Goal: Communication & Community: Answer question/provide support

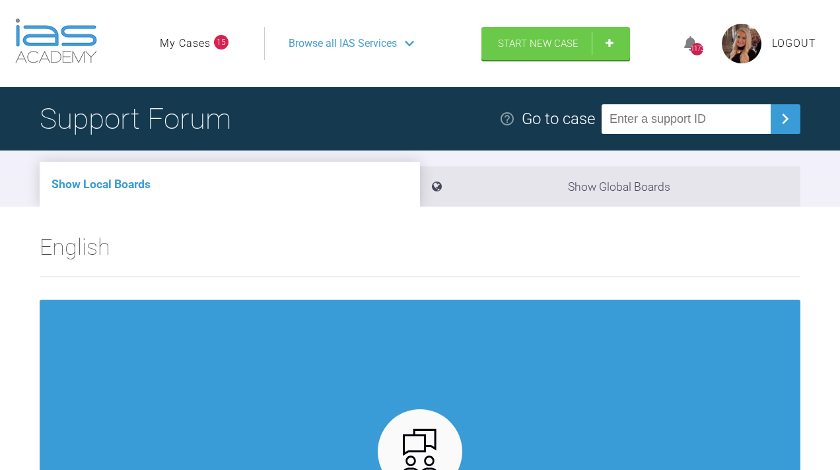
click at [187, 52] on link "My Cases" at bounding box center [185, 43] width 51 height 17
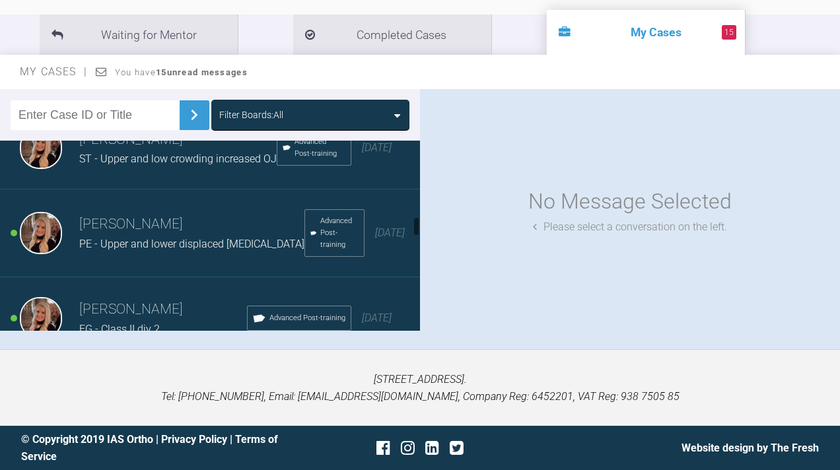
scroll to position [700, 0]
click at [172, 149] on div "[PERSON_NAME] ST - Upper and low crowding increased OJ Advanced Post-training […" at bounding box center [210, 147] width 420 height 83
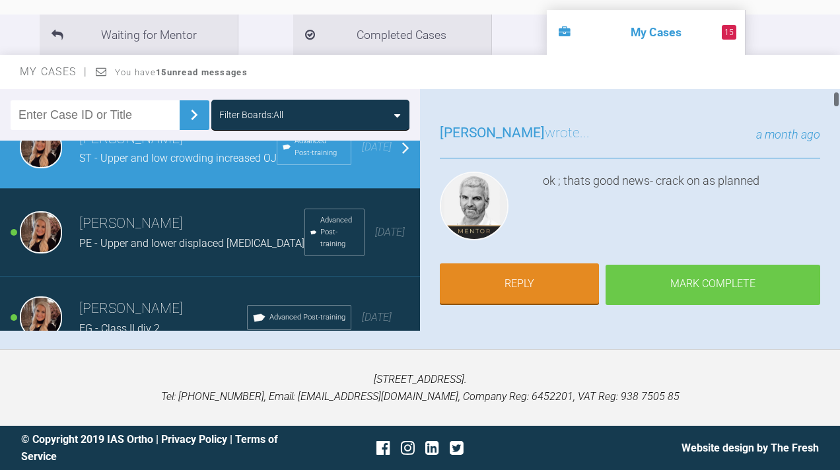
scroll to position [69, 0]
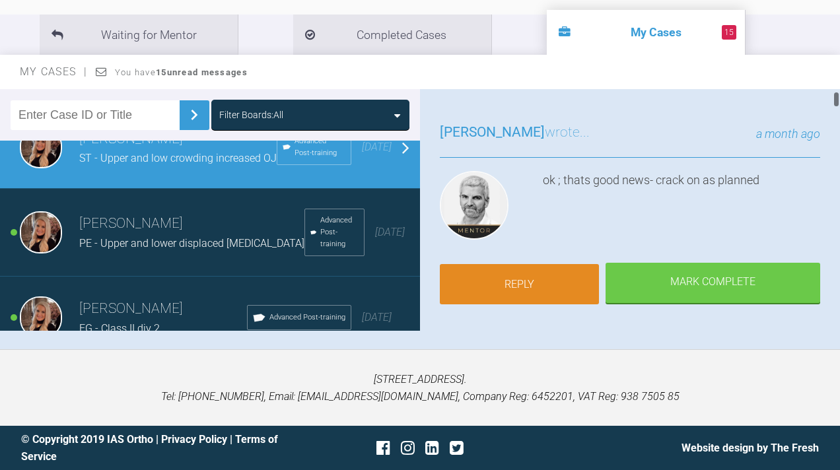
click at [547, 277] on link "Reply" at bounding box center [519, 284] width 159 height 41
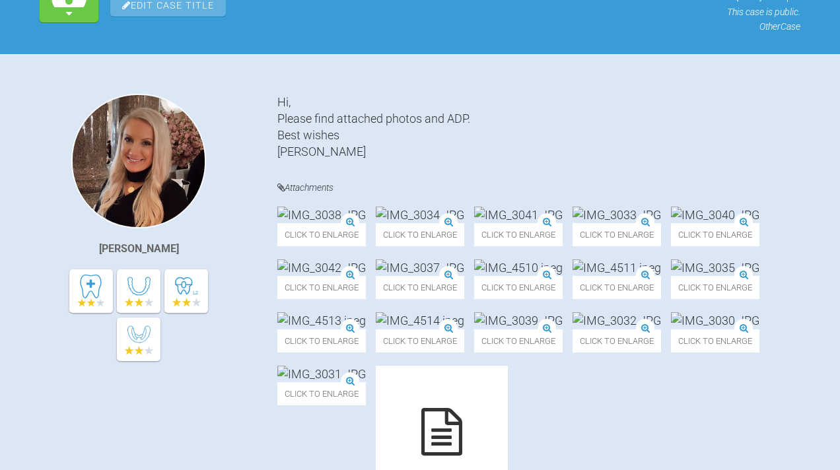
scroll to position [10830, 0]
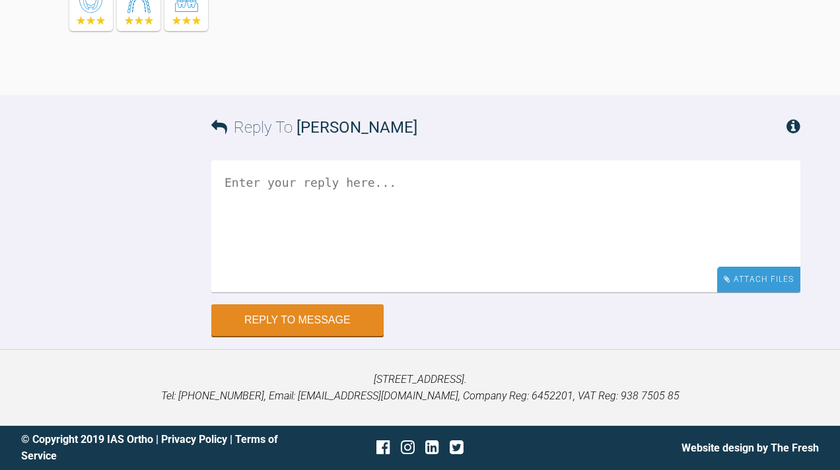
click at [739, 284] on div "Attach Files" at bounding box center [758, 280] width 83 height 26
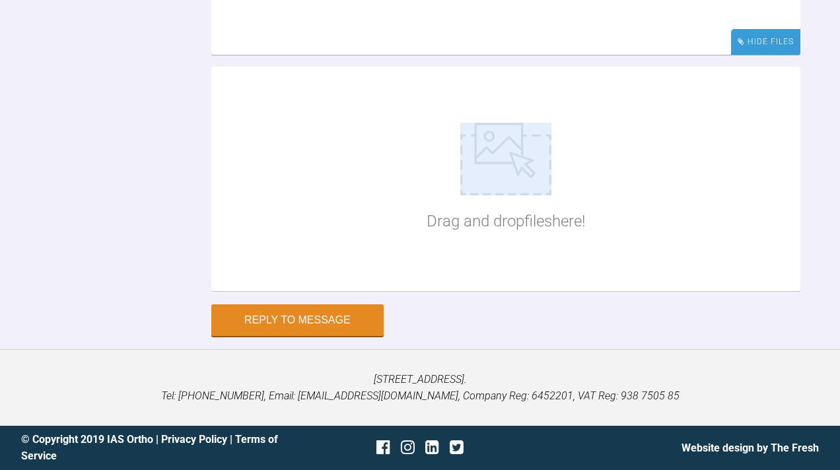
click at [739, 55] on div "Hide Files" at bounding box center [765, 42] width 69 height 26
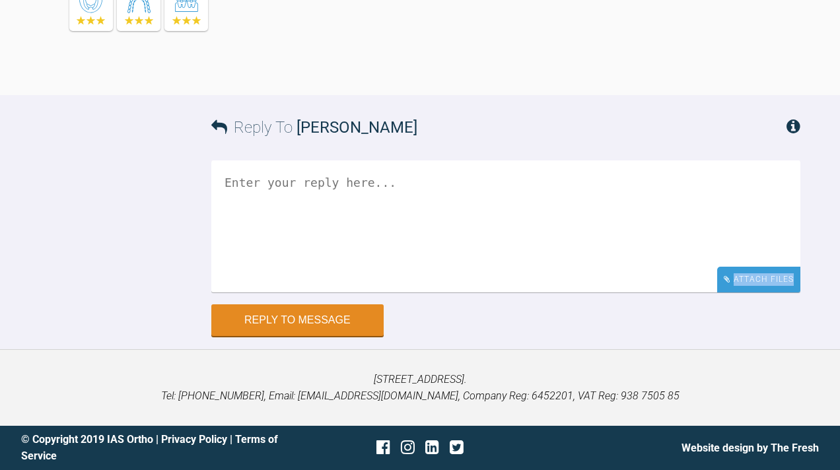
click at [739, 284] on div "Attach Files" at bounding box center [758, 280] width 83 height 26
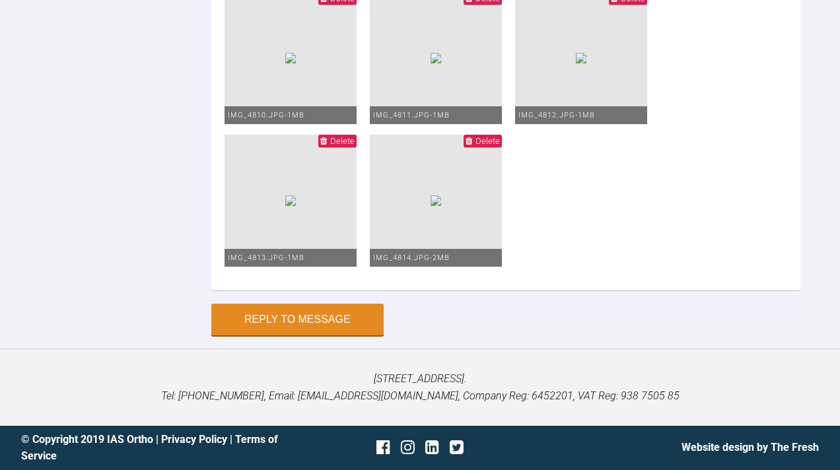
scroll to position [11589, 0]
type textarea "Upp 19x25 niti LL1 bracket repositioned Low 0.016 niti NV [PERSON_NAME] and low…"
click at [306, 326] on button "Reply to Message" at bounding box center [297, 321] width 172 height 32
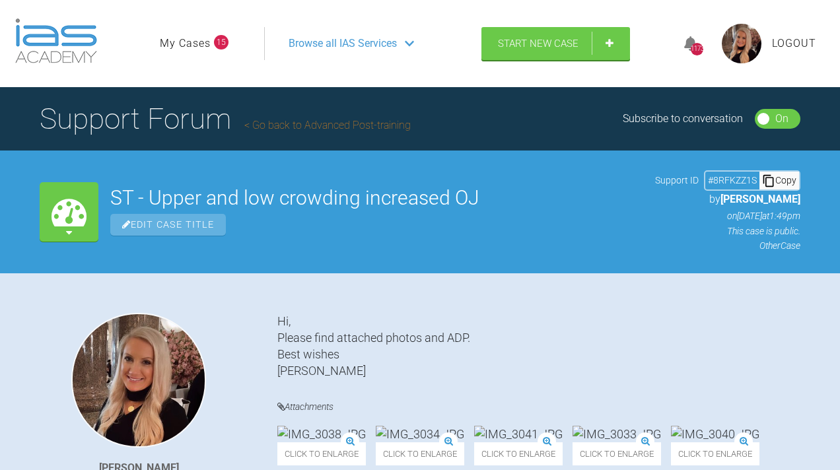
scroll to position [0, 0]
click at [184, 52] on link "My Cases" at bounding box center [185, 43] width 51 height 17
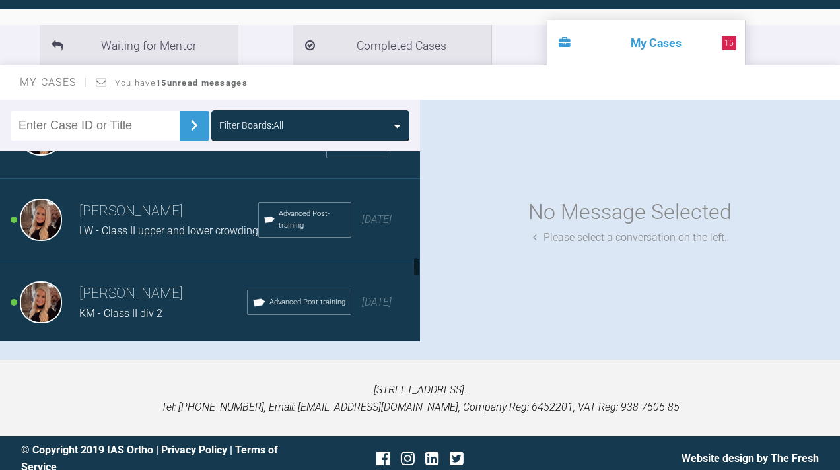
scroll to position [973, 0]
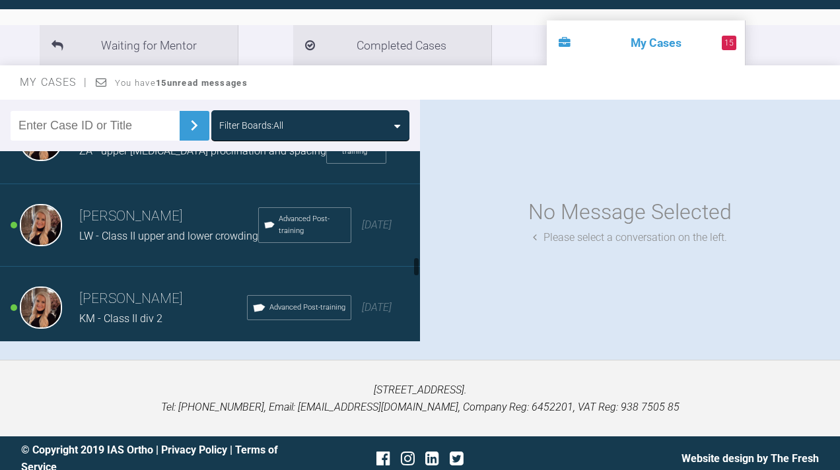
click at [131, 242] on span "LW - Class II upper and lower crowding" at bounding box center [168, 236] width 179 height 13
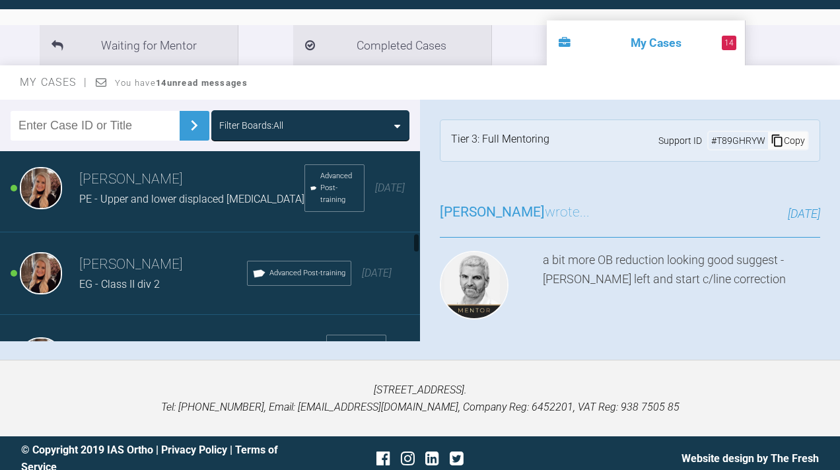
scroll to position [753, 0]
click at [104, 294] on div "EG - Class II div 2" at bounding box center [163, 285] width 168 height 17
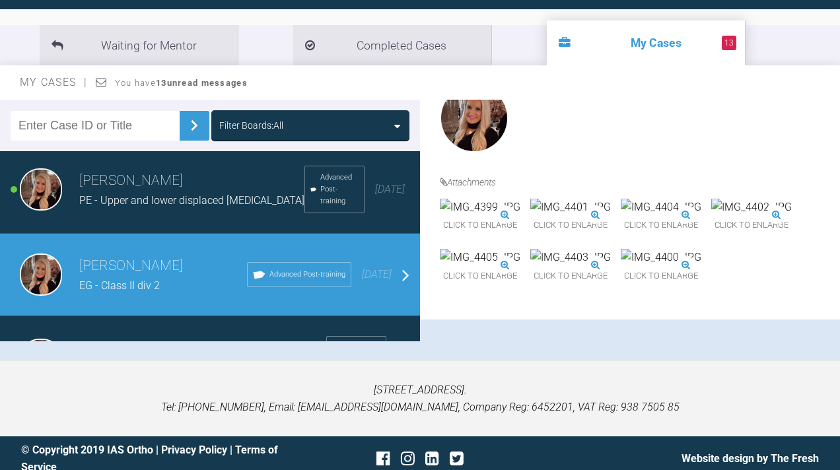
scroll to position [459, 0]
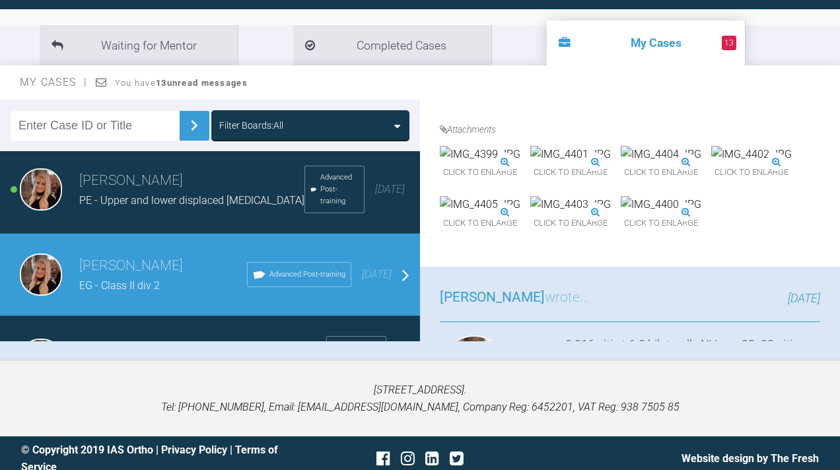
click at [621, 163] on img at bounding box center [661, 154] width 81 height 17
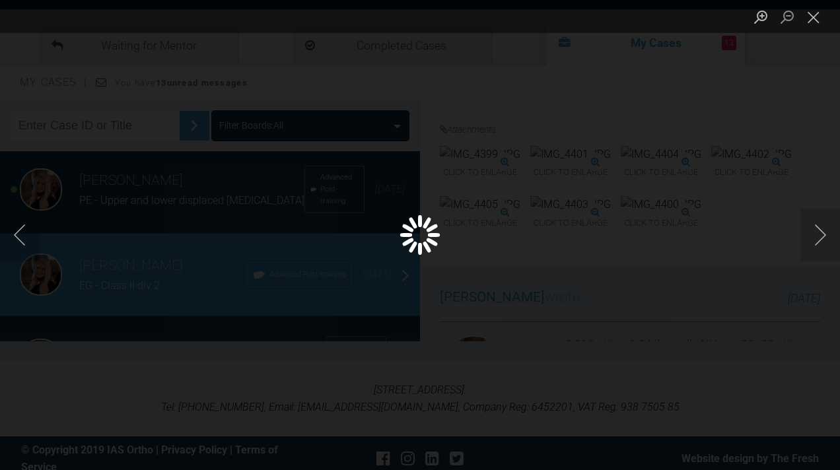
click at [520, 366] on div "Lightbox" at bounding box center [420, 235] width 840 height 470
click at [812, 12] on button "Close lightbox" at bounding box center [813, 16] width 26 height 23
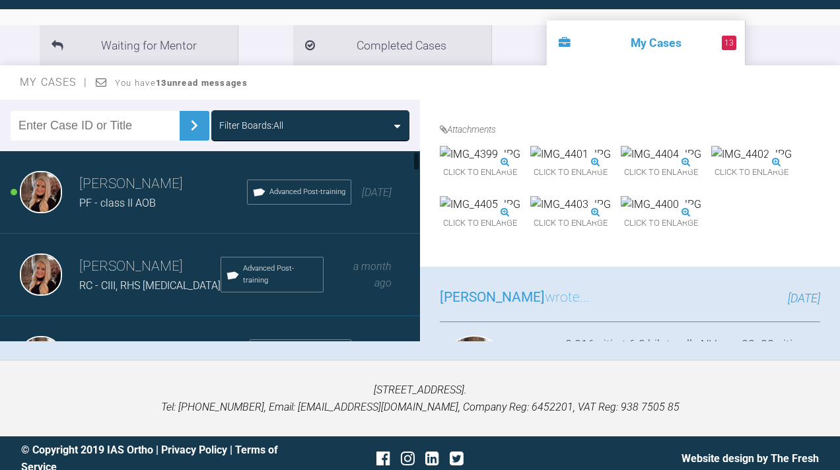
scroll to position [0, 0]
click at [185, 212] on div "PF - class II AOB" at bounding box center [163, 203] width 168 height 17
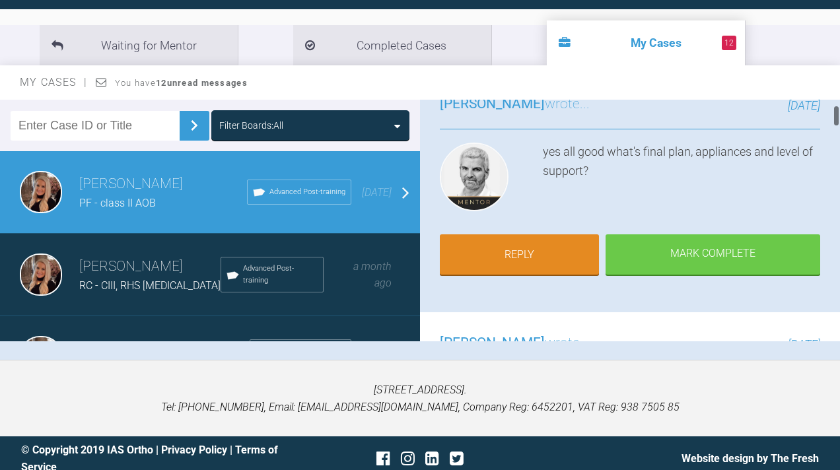
scroll to position [113, 0]
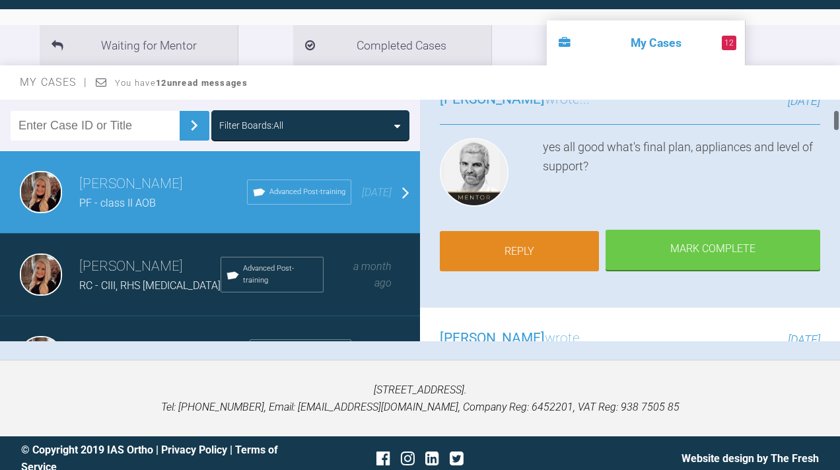
click at [541, 272] on link "Reply" at bounding box center [519, 251] width 159 height 41
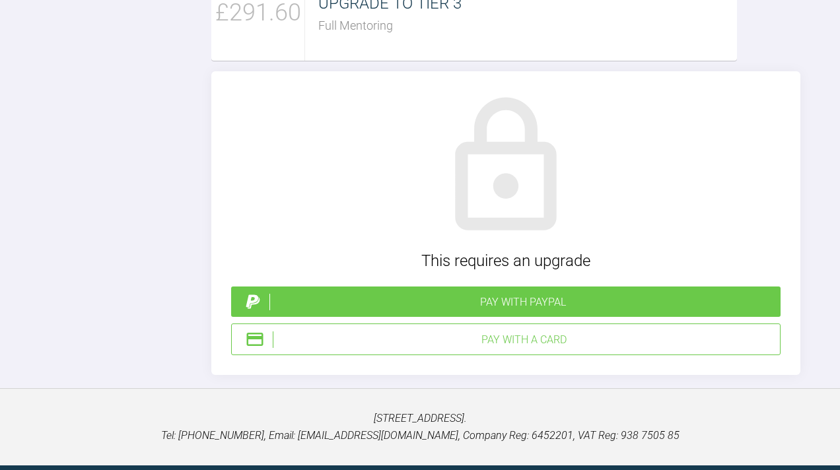
scroll to position [3067, 0]
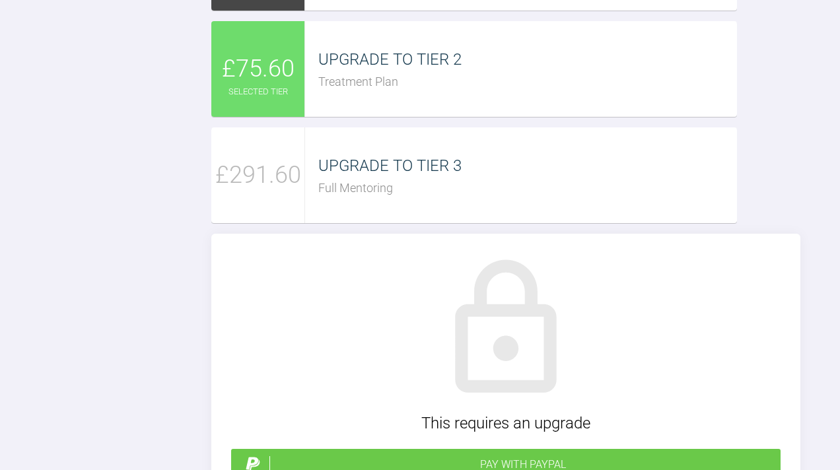
scroll to position [135, 0]
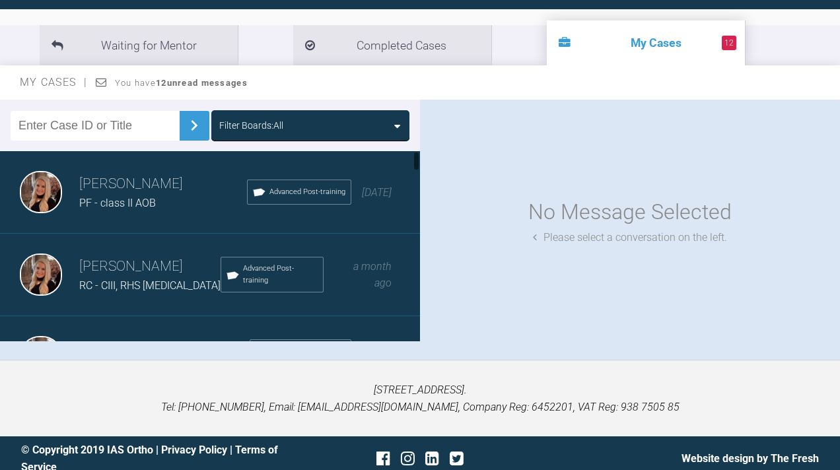
click at [139, 278] on h3 "[PERSON_NAME]" at bounding box center [149, 266] width 141 height 22
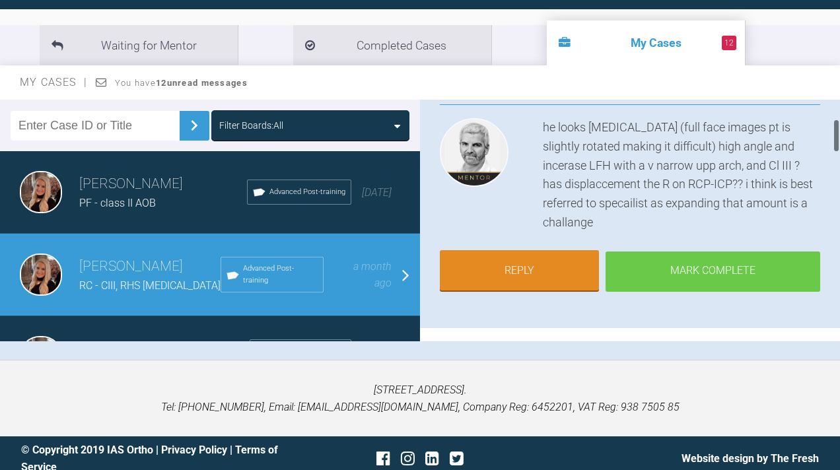
scroll to position [139, 0]
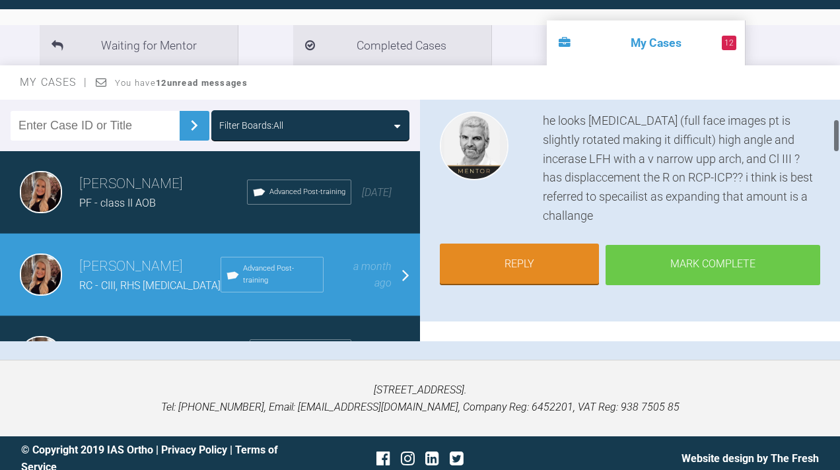
click at [662, 286] on div "Mark Complete" at bounding box center [712, 265] width 215 height 41
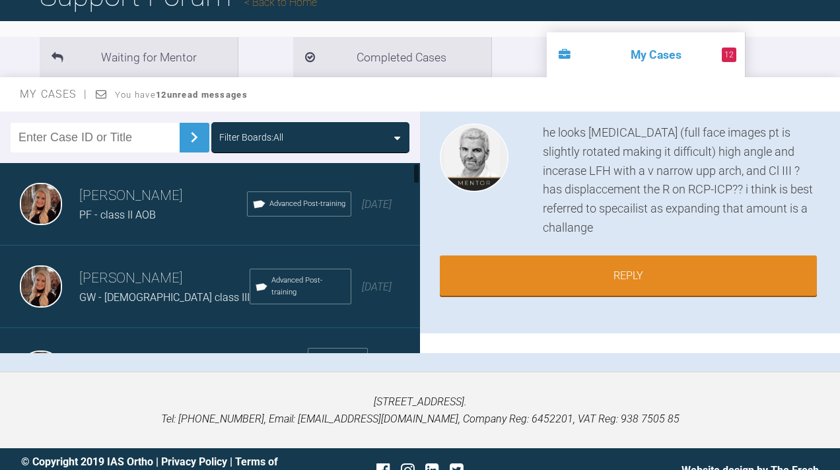
scroll to position [148, 0]
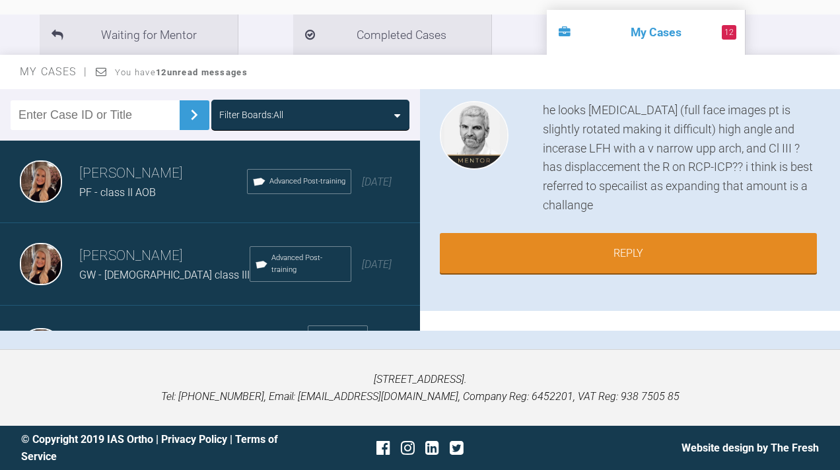
click at [137, 306] on div "[PERSON_NAME] GW - [DEMOGRAPHIC_DATA] class III Advanced Post-training [DATE]" at bounding box center [210, 264] width 420 height 83
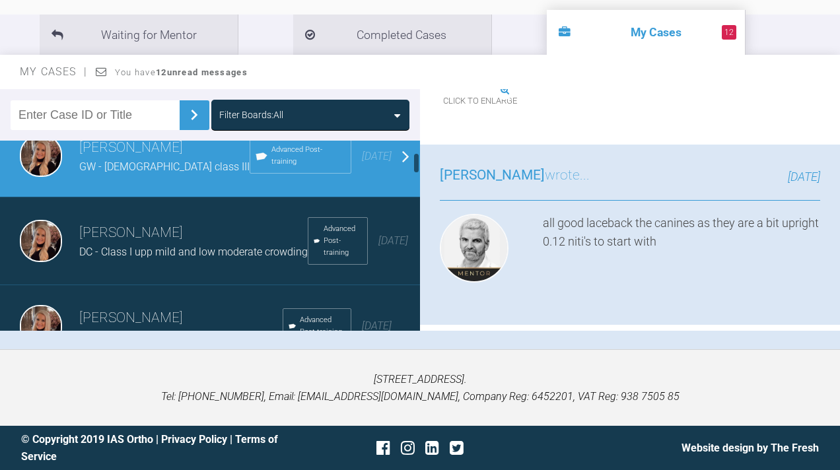
scroll to position [109, 0]
click at [164, 257] on span "DC - Class I upp mild and low moderate crowding" at bounding box center [193, 251] width 228 height 13
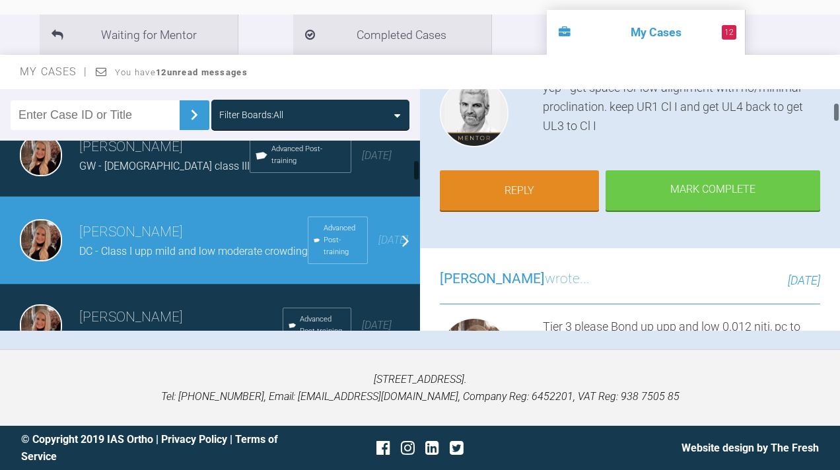
scroll to position [187, 0]
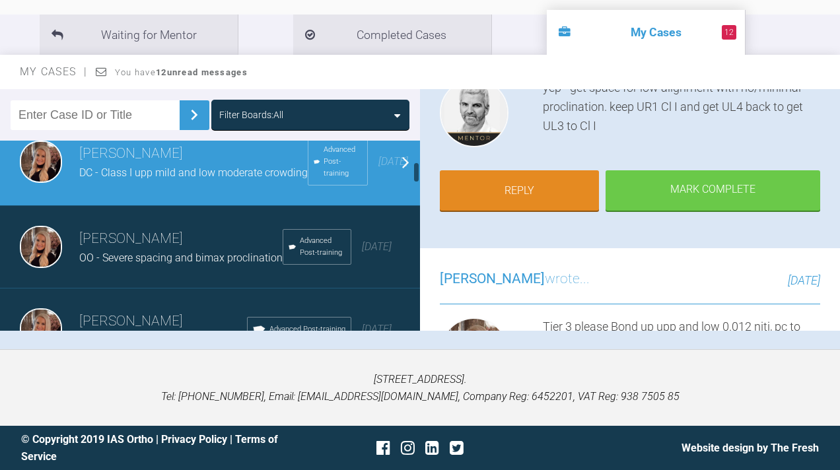
click at [170, 250] on h3 "[PERSON_NAME]" at bounding box center [180, 239] width 203 height 22
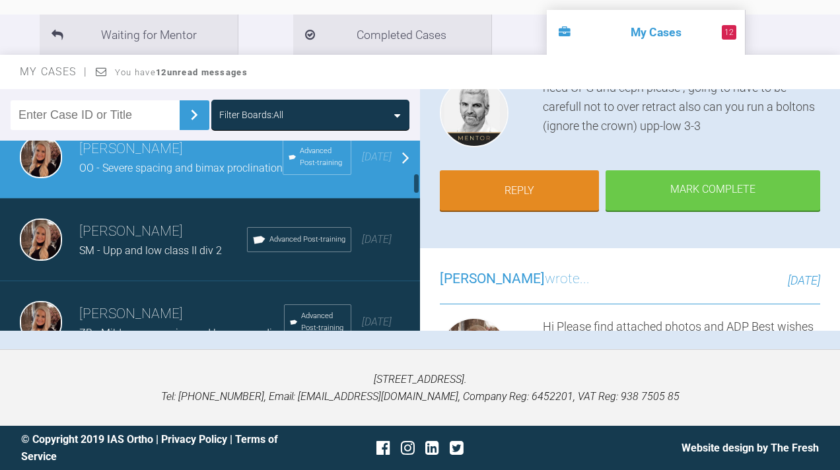
scroll to position [286, 0]
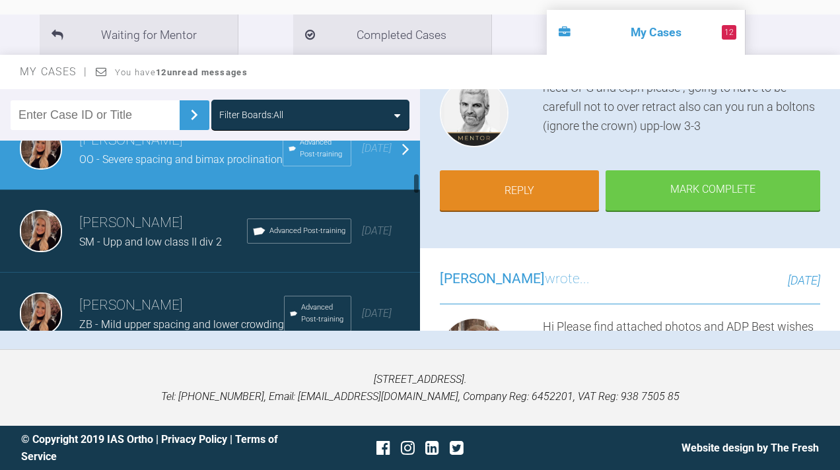
click at [103, 248] on span "SM - Upp and low class II div 2" at bounding box center [150, 242] width 143 height 13
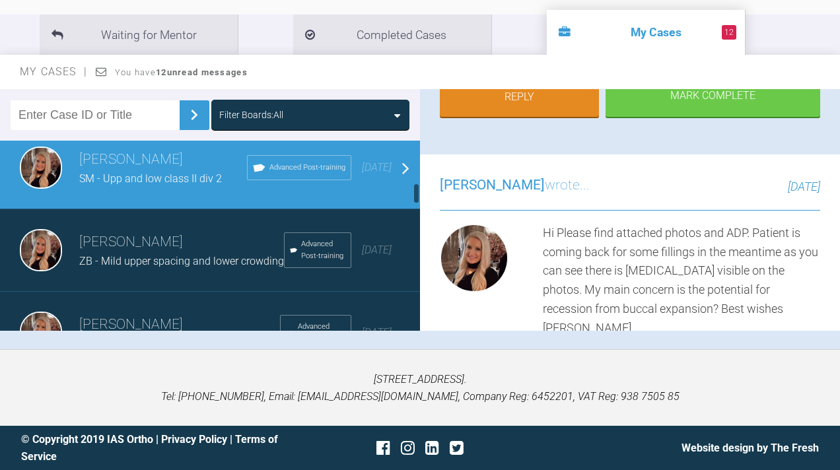
scroll to position [380, 0]
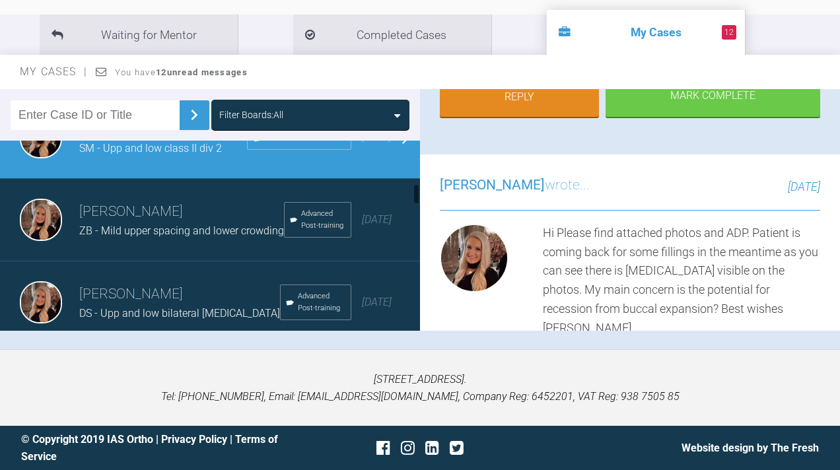
click at [117, 223] on h3 "[PERSON_NAME]" at bounding box center [181, 212] width 205 height 22
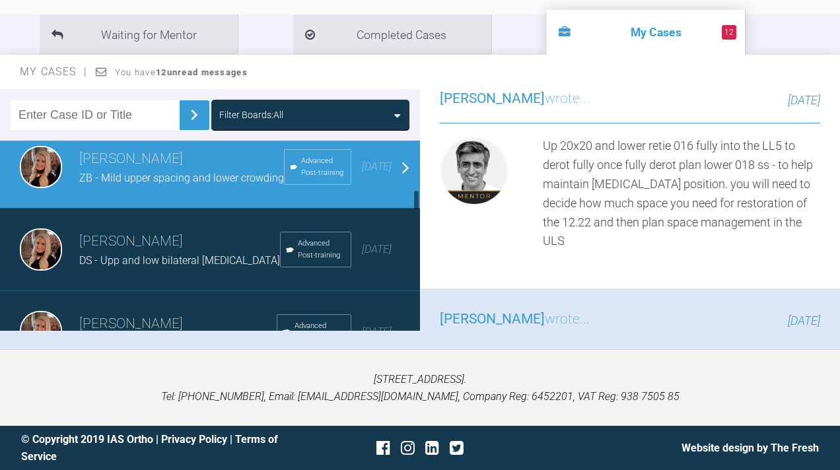
scroll to position [430, 0]
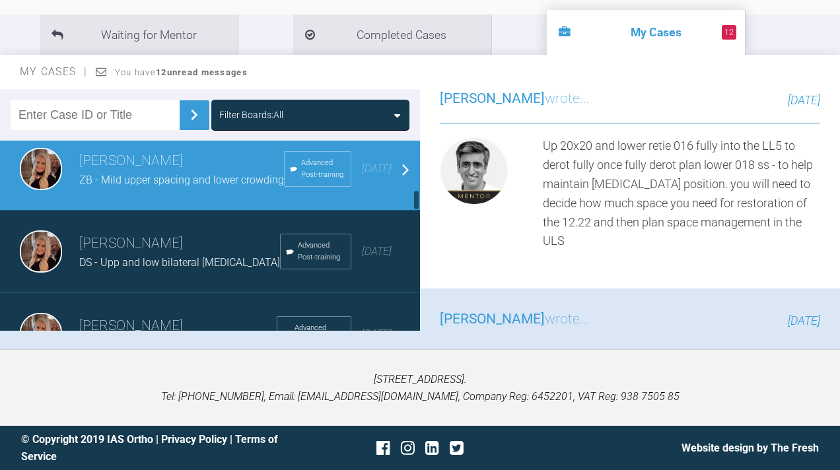
click at [219, 255] on h3 "[PERSON_NAME]" at bounding box center [179, 243] width 201 height 22
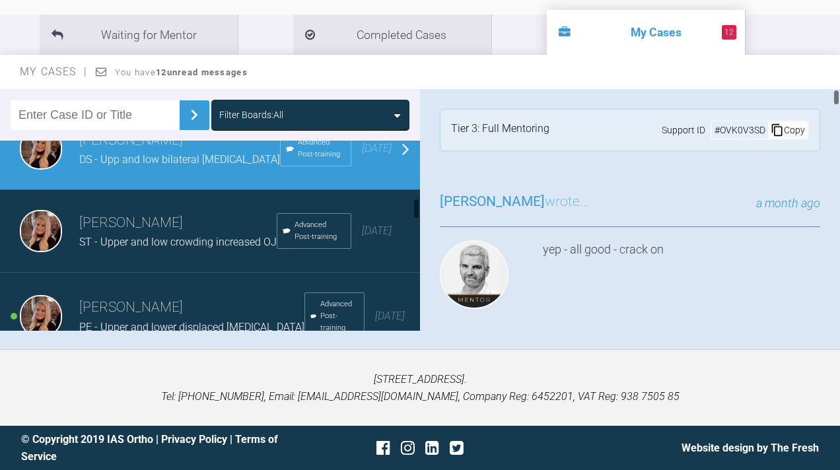
scroll to position [541, 0]
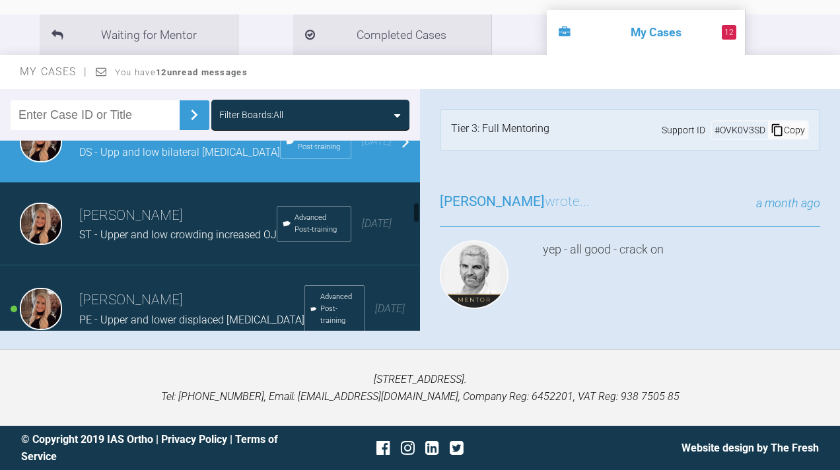
click at [145, 244] on div "ST - Upper and low crowding increased OJ" at bounding box center [177, 234] width 197 height 17
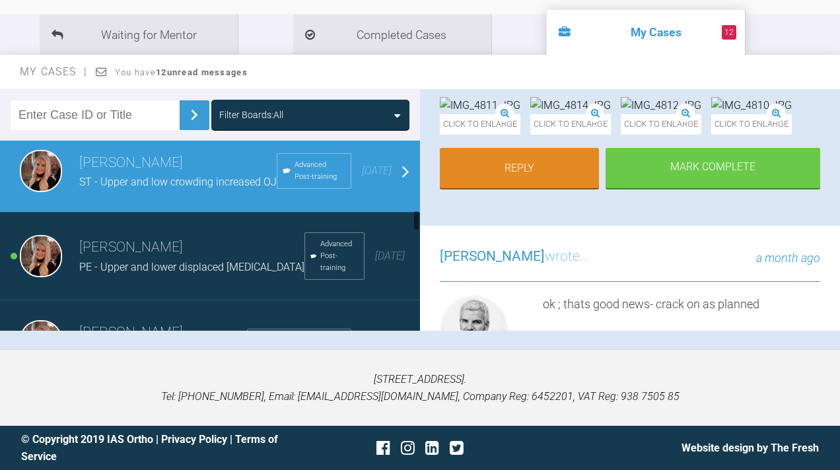
scroll to position [609, 0]
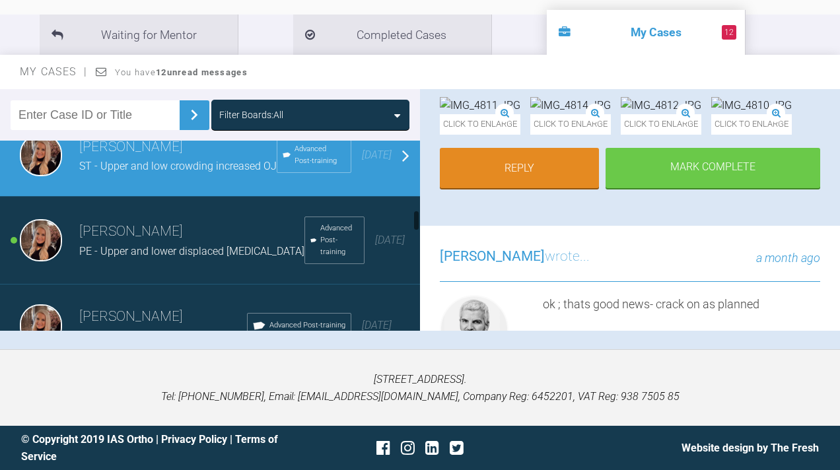
click at [230, 257] on span "PE - Upper and lower displaced [MEDICAL_DATA]" at bounding box center [191, 251] width 225 height 13
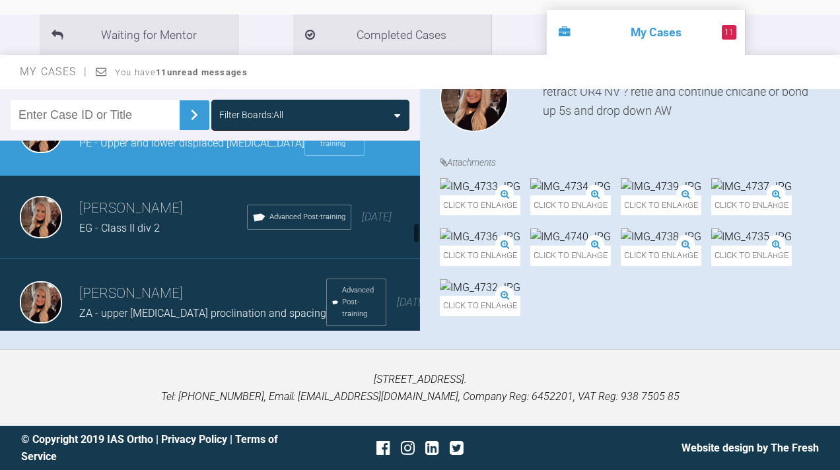
scroll to position [718, 0]
click at [117, 219] on h3 "[PERSON_NAME]" at bounding box center [163, 208] width 168 height 22
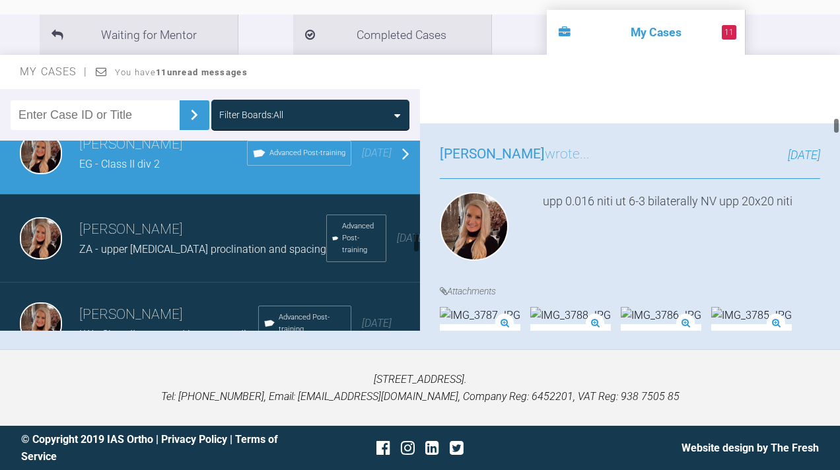
scroll to position [805, 0]
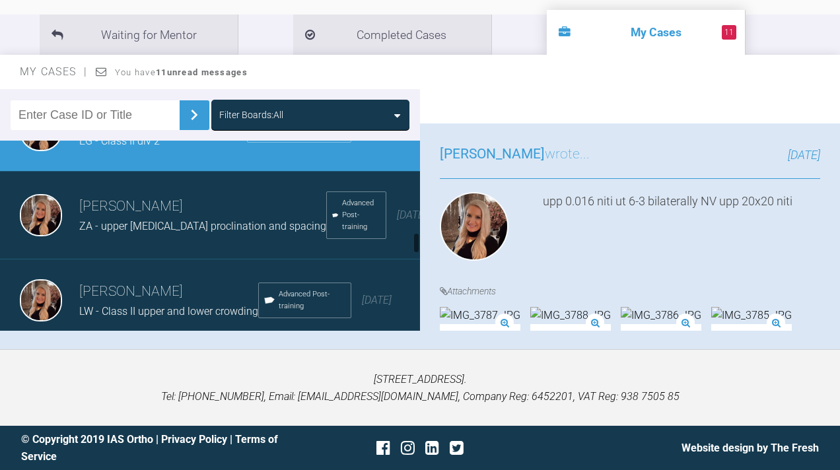
click at [134, 259] on div "[PERSON_NAME] ZA - upper [MEDICAL_DATA] proclination and spacing Advanced Post-…" at bounding box center [210, 216] width 420 height 88
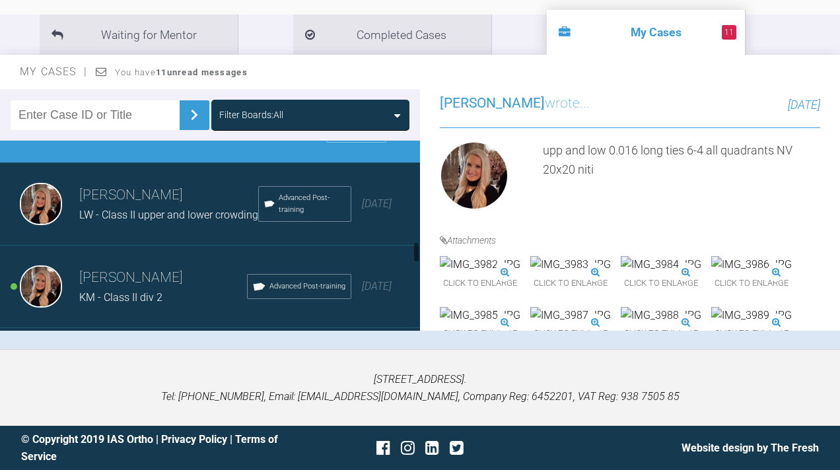
scroll to position [910, 0]
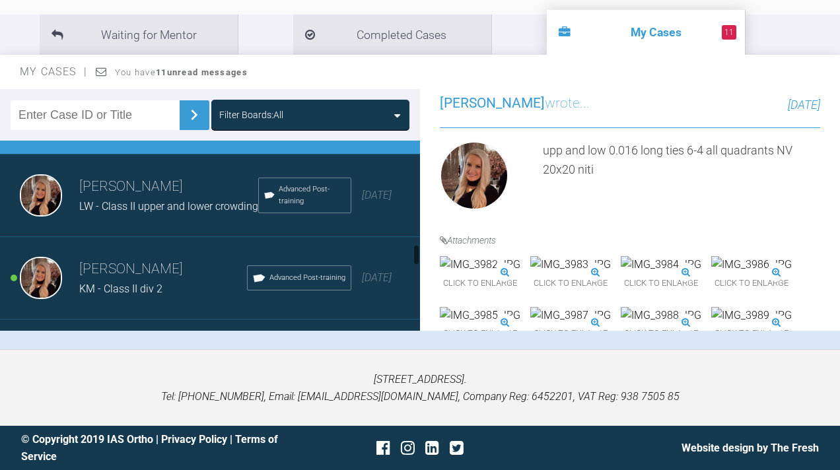
click at [125, 237] on div "[PERSON_NAME] LW - Class II upper and lower crowding Advanced Post-training [DA…" at bounding box center [210, 195] width 420 height 83
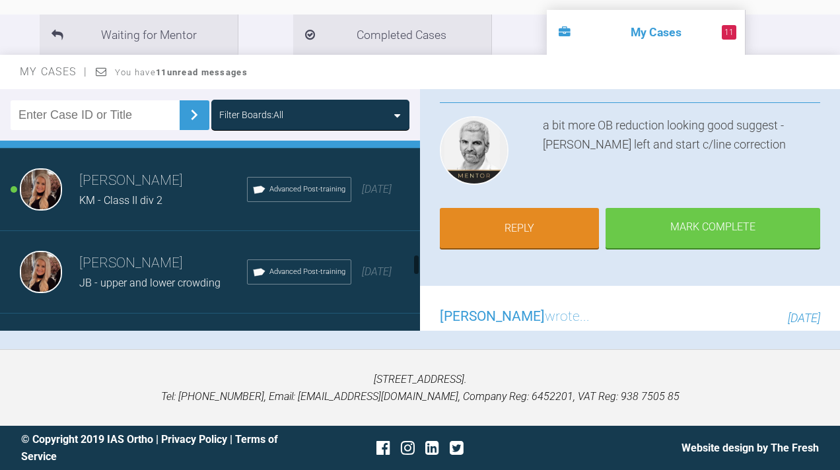
scroll to position [1000, 0]
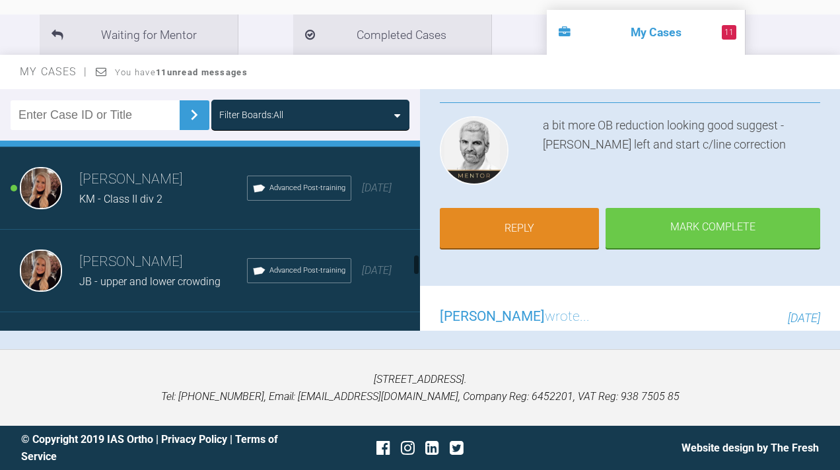
click at [139, 191] on h3 "[PERSON_NAME]" at bounding box center [163, 179] width 168 height 22
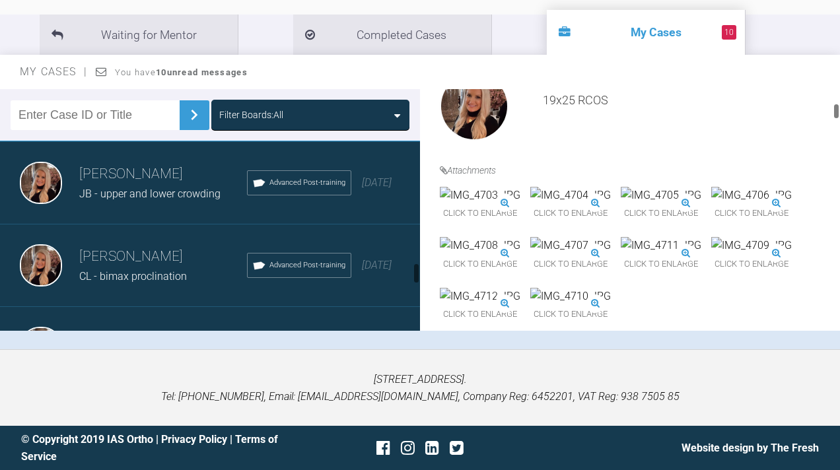
scroll to position [1091, 0]
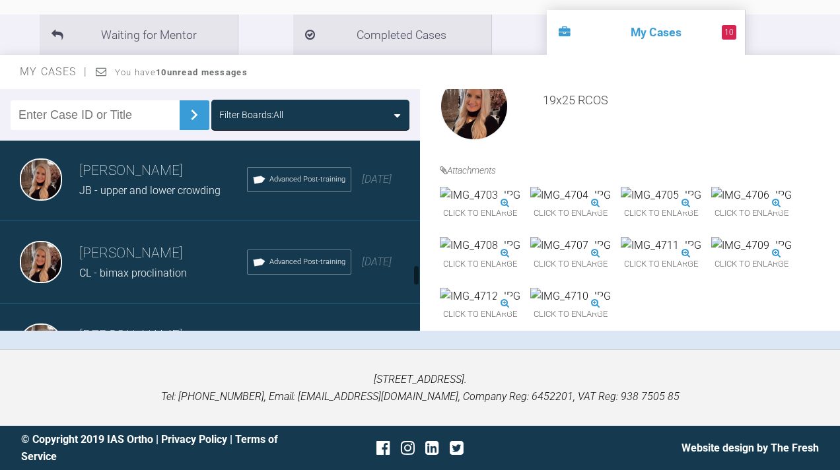
click at [110, 221] on div "[PERSON_NAME] JB - upper and lower crowding Advanced Post-training [DATE]" at bounding box center [210, 180] width 420 height 83
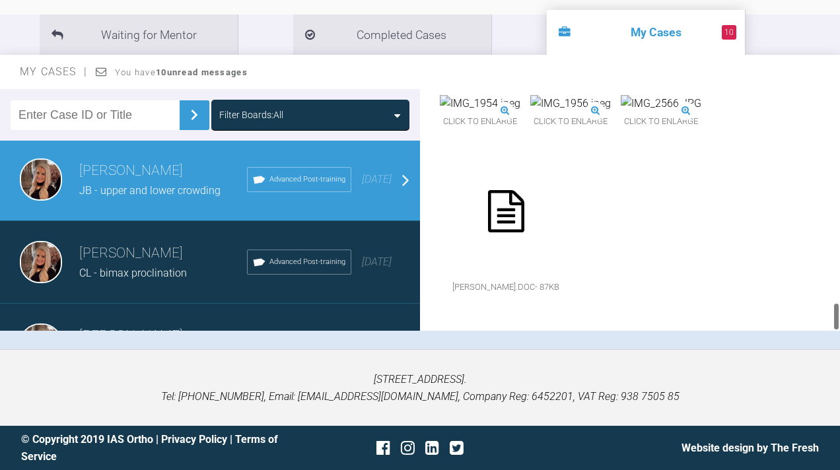
scroll to position [1813, 0]
click at [160, 265] on h3 "[PERSON_NAME]" at bounding box center [163, 253] width 168 height 22
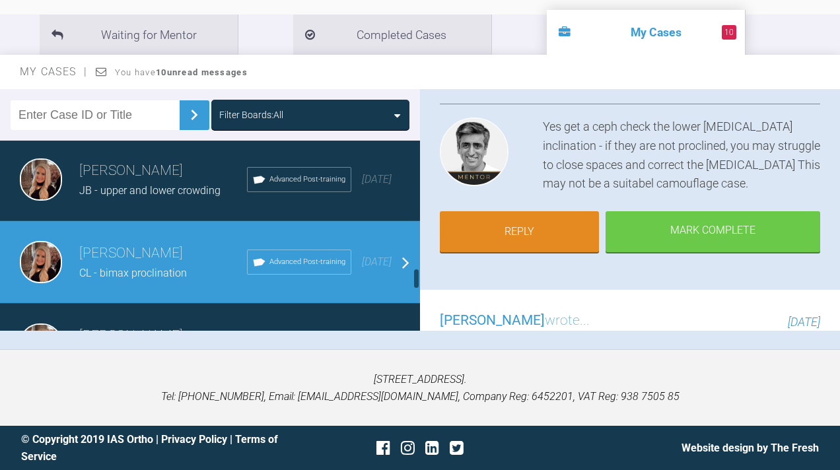
scroll to position [1171, 0]
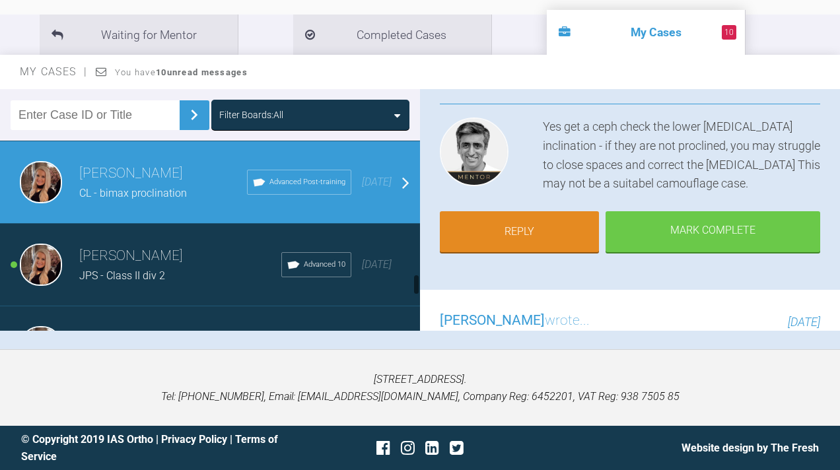
click at [154, 267] on h3 "[PERSON_NAME]" at bounding box center [180, 256] width 202 height 22
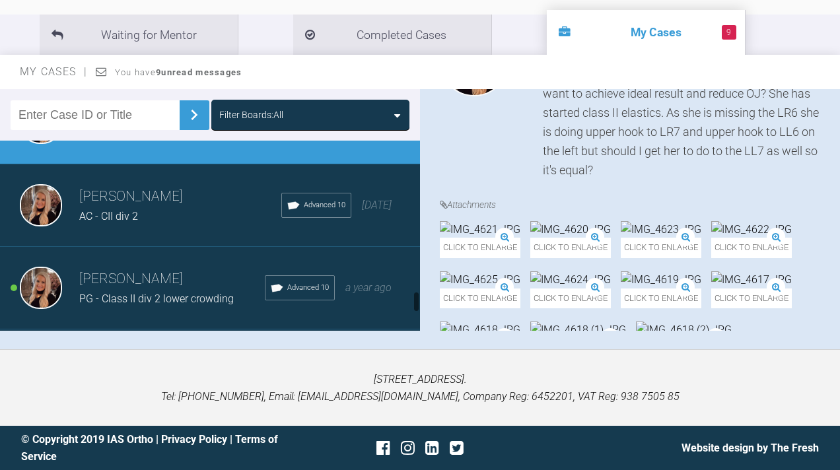
scroll to position [1320, 0]
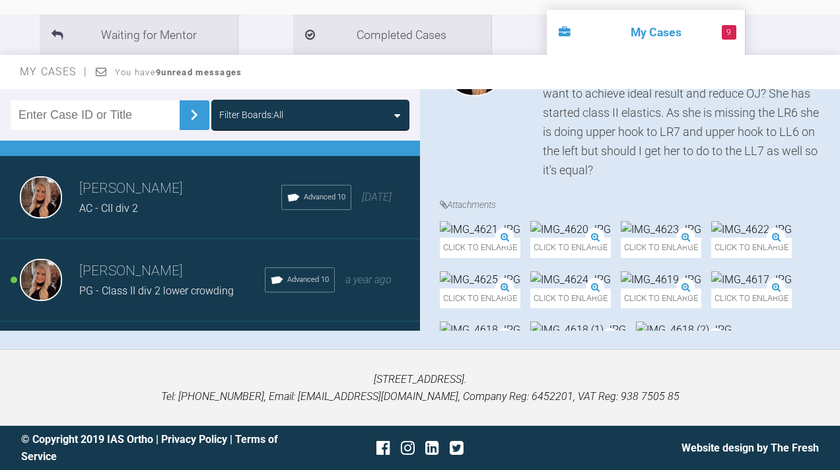
click at [145, 217] on div "AC - CII div 2" at bounding box center [180, 208] width 202 height 17
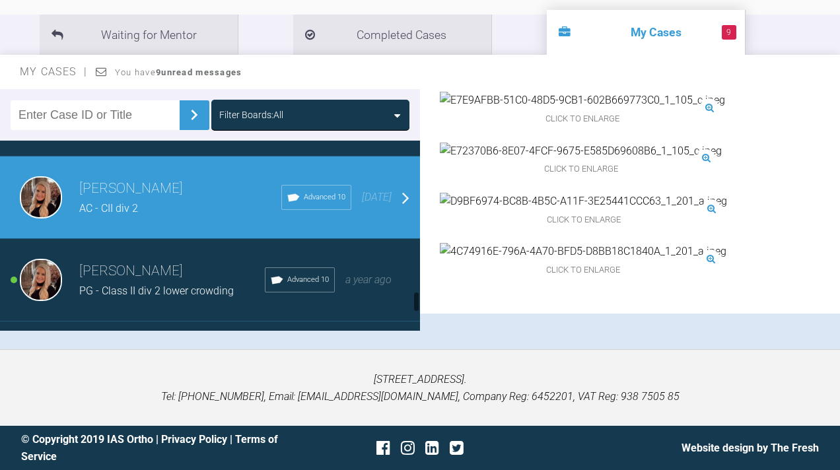
scroll to position [1382, 0]
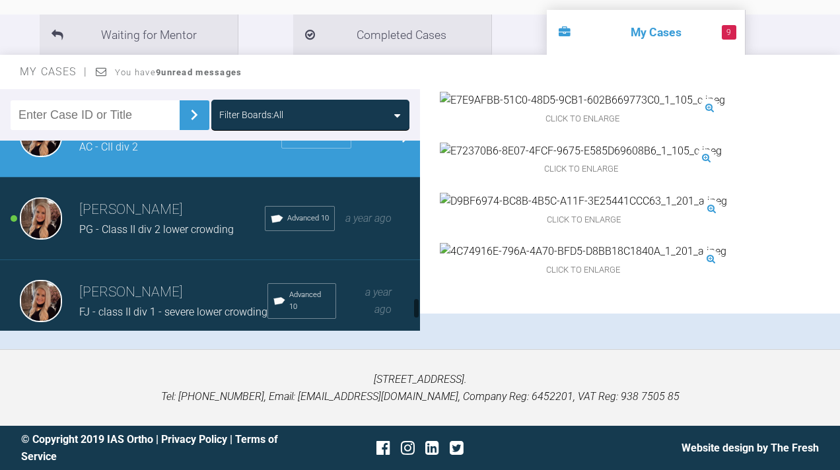
click at [123, 238] on div "PG - Class II div 2 lower crowding" at bounding box center [172, 229] width 186 height 17
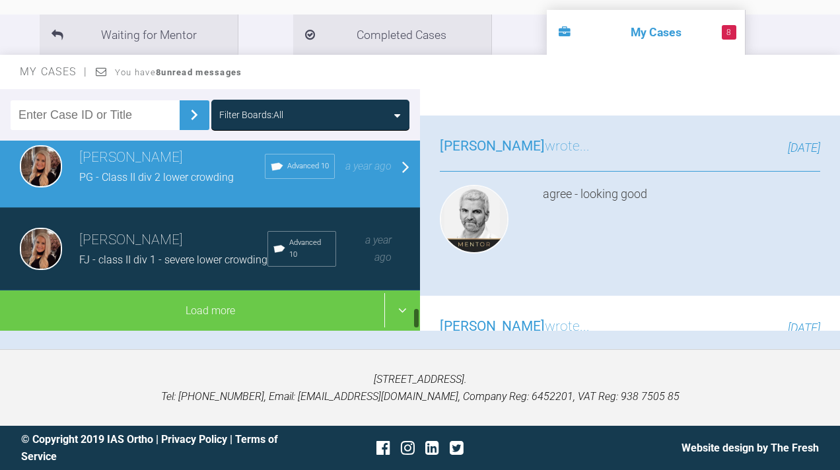
scroll to position [1464, 0]
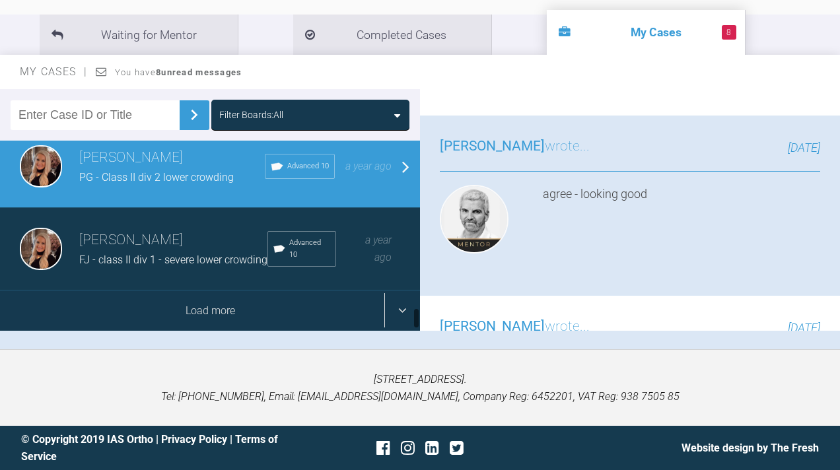
click at [119, 331] on div "Load more" at bounding box center [210, 310] width 420 height 41
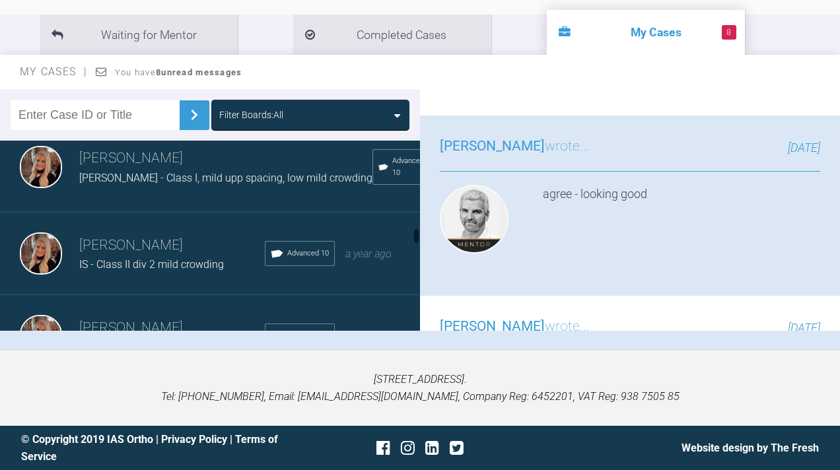
scroll to position [1599, 0]
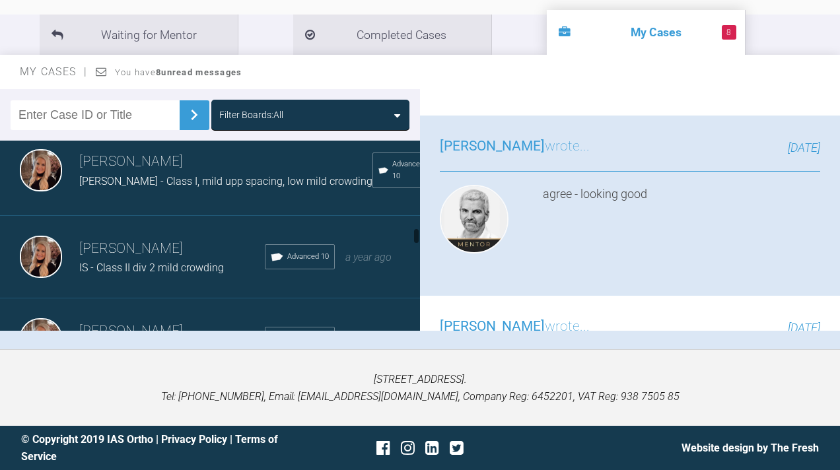
click at [221, 217] on div "[PERSON_NAME] [PERSON_NAME] - Class I, mild upp spacing, low mild crowding Adva…" at bounding box center [210, 170] width 420 height 91
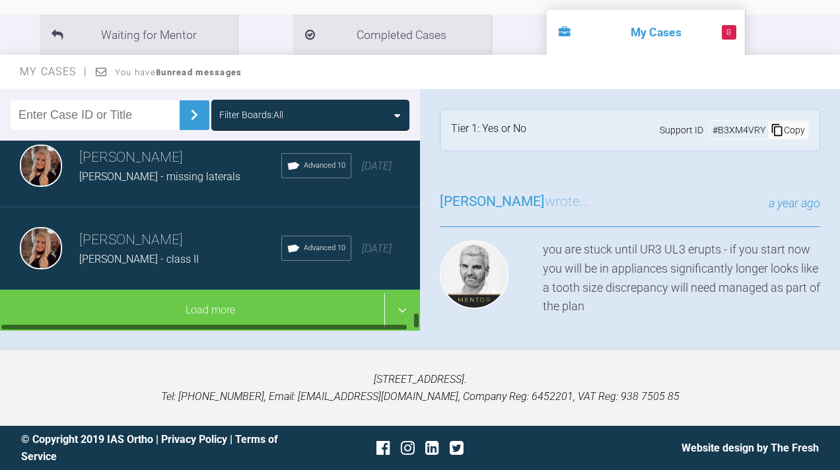
scroll to position [3129, 0]
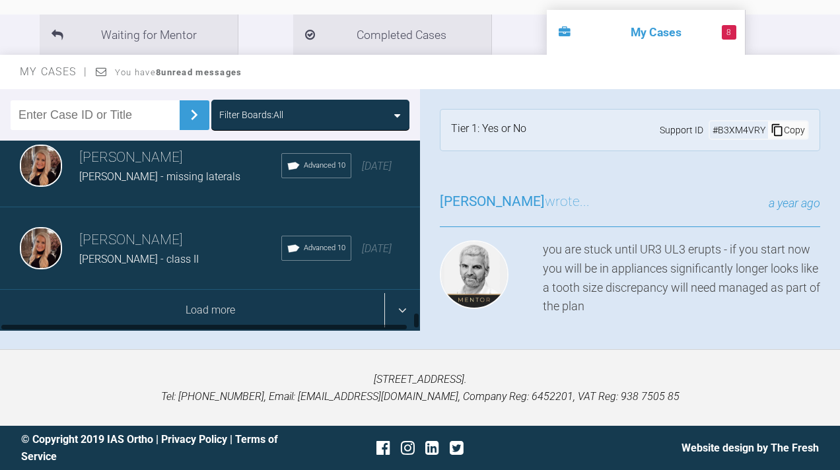
click at [182, 309] on div "Load more" at bounding box center [210, 310] width 420 height 41
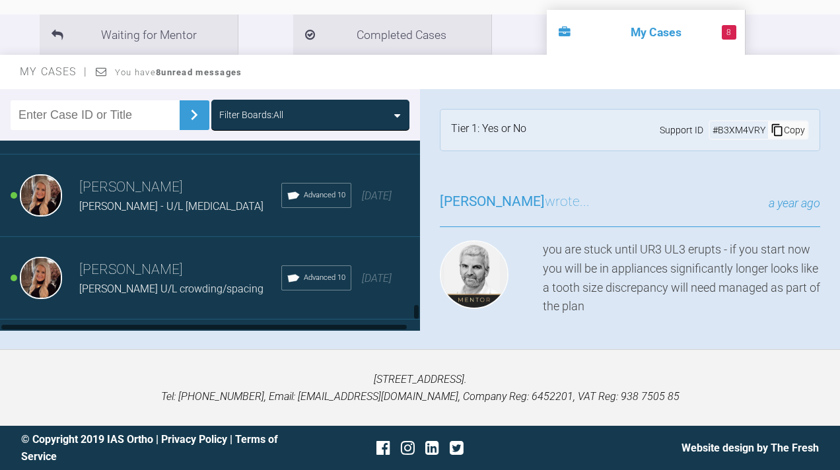
scroll to position [3651, 0]
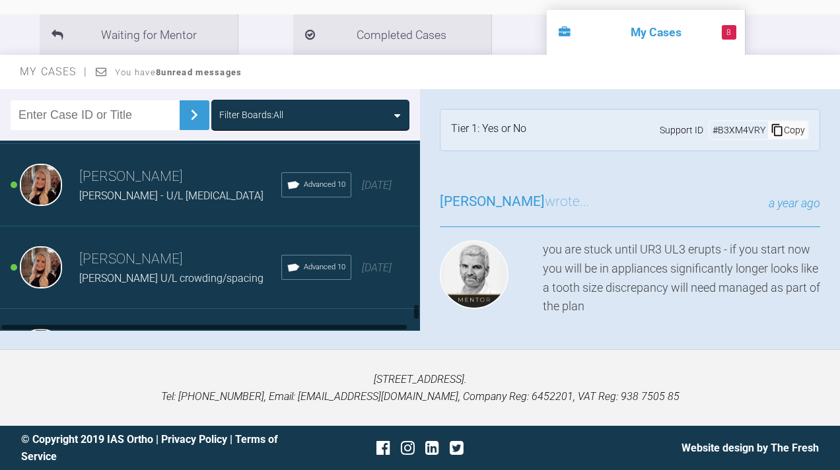
click at [178, 226] on div "[PERSON_NAME] [PERSON_NAME] - U/L [MEDICAL_DATA] Advanced 10 [DATE]" at bounding box center [210, 185] width 420 height 83
